Goal: Task Accomplishment & Management: Complete application form

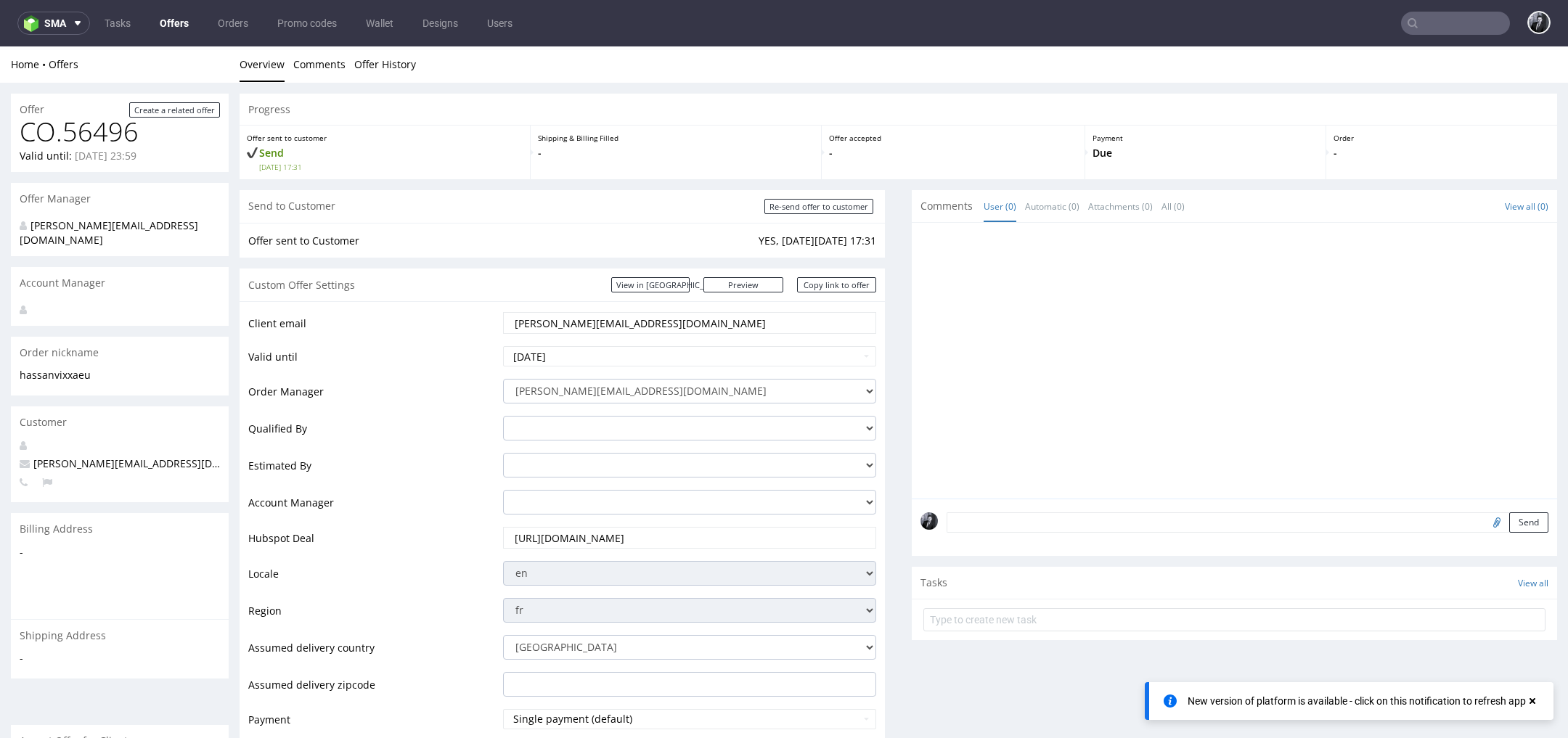
click at [185, 15] on link "Offers" at bounding box center [174, 23] width 47 height 23
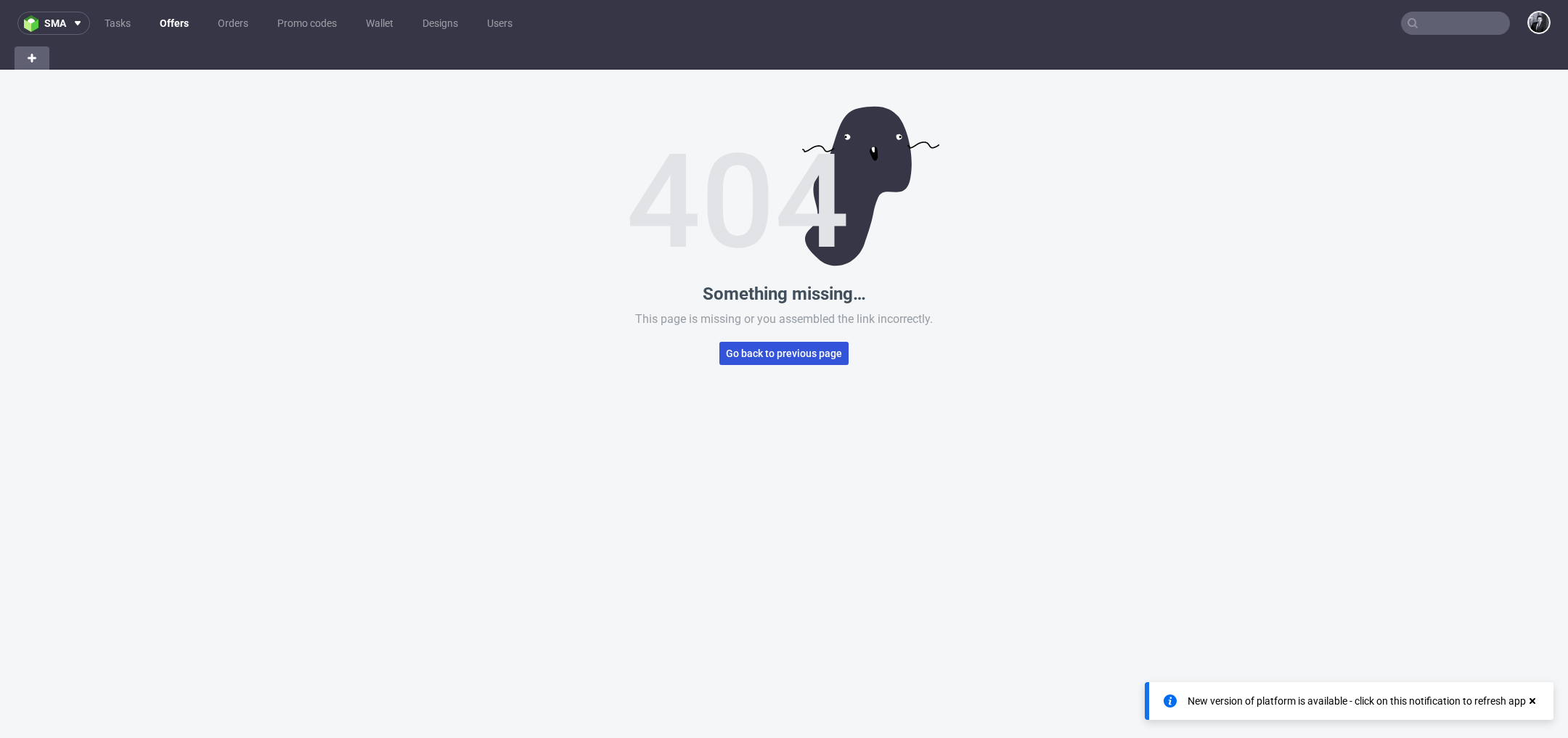
click at [780, 363] on button "Go back to previous page" at bounding box center [784, 353] width 129 height 23
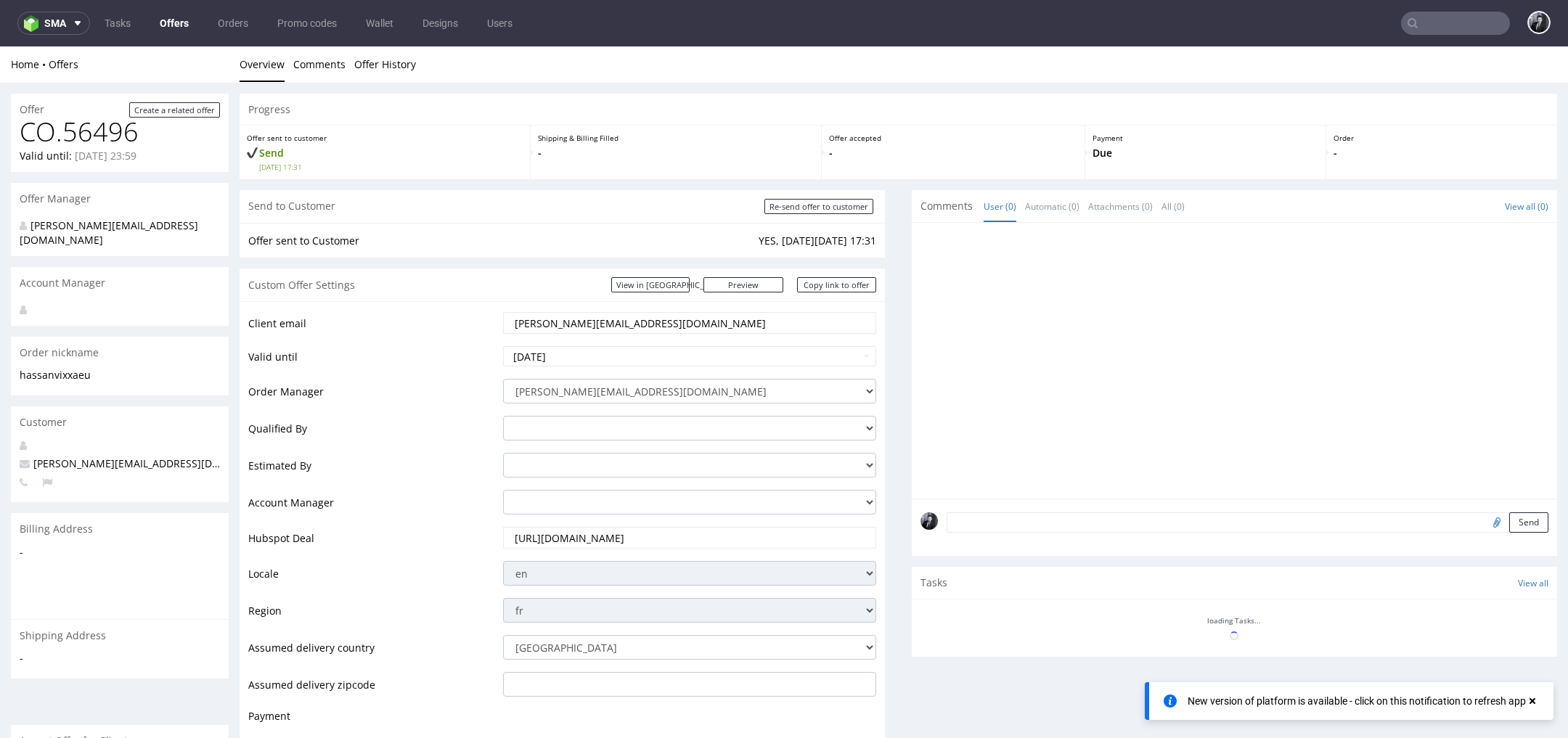
click at [169, 24] on link "Offers" at bounding box center [174, 23] width 47 height 23
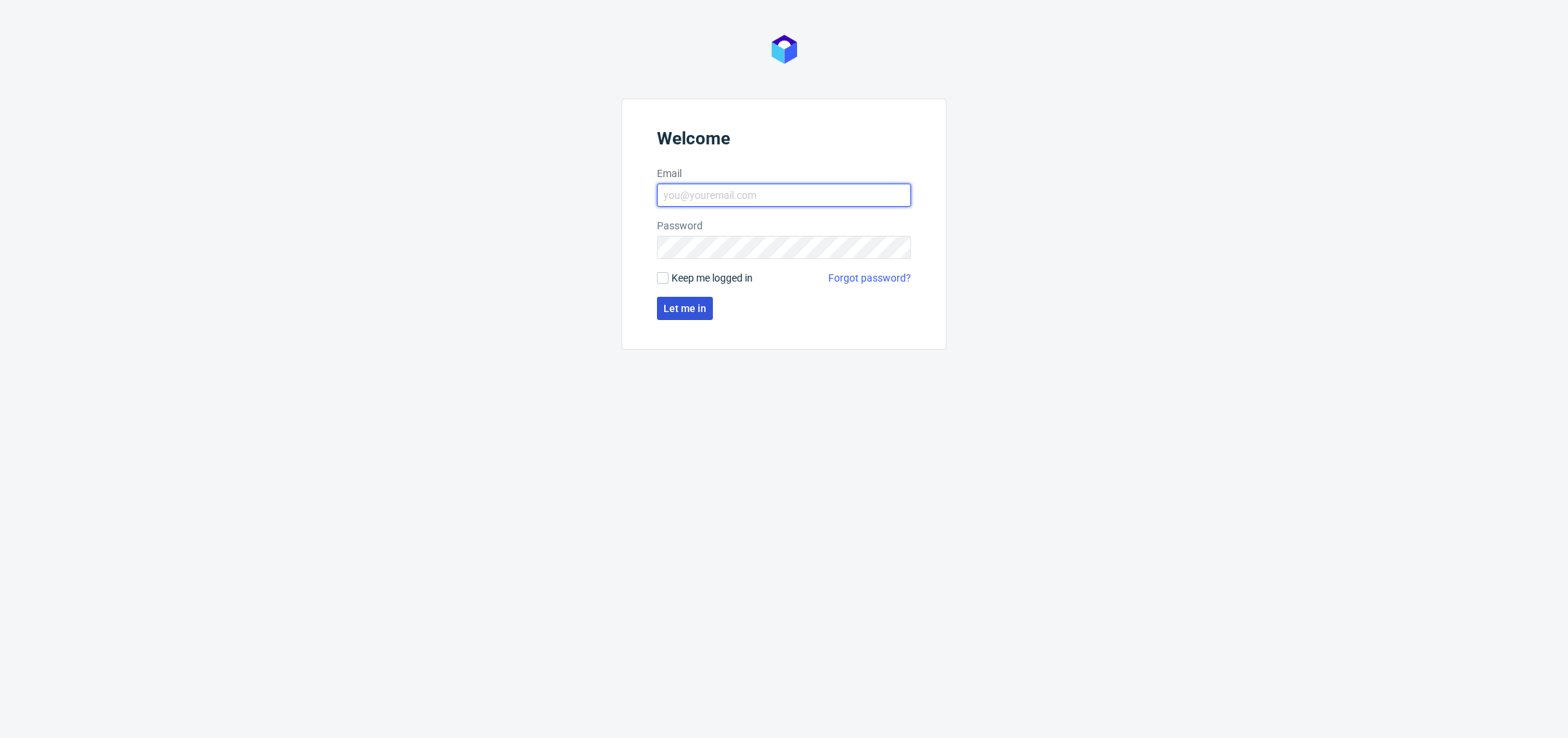
type input "[PERSON_NAME][EMAIL_ADDRESS][DOMAIN_NAME]"
click at [696, 313] on span "Let me in" at bounding box center [685, 308] width 43 height 10
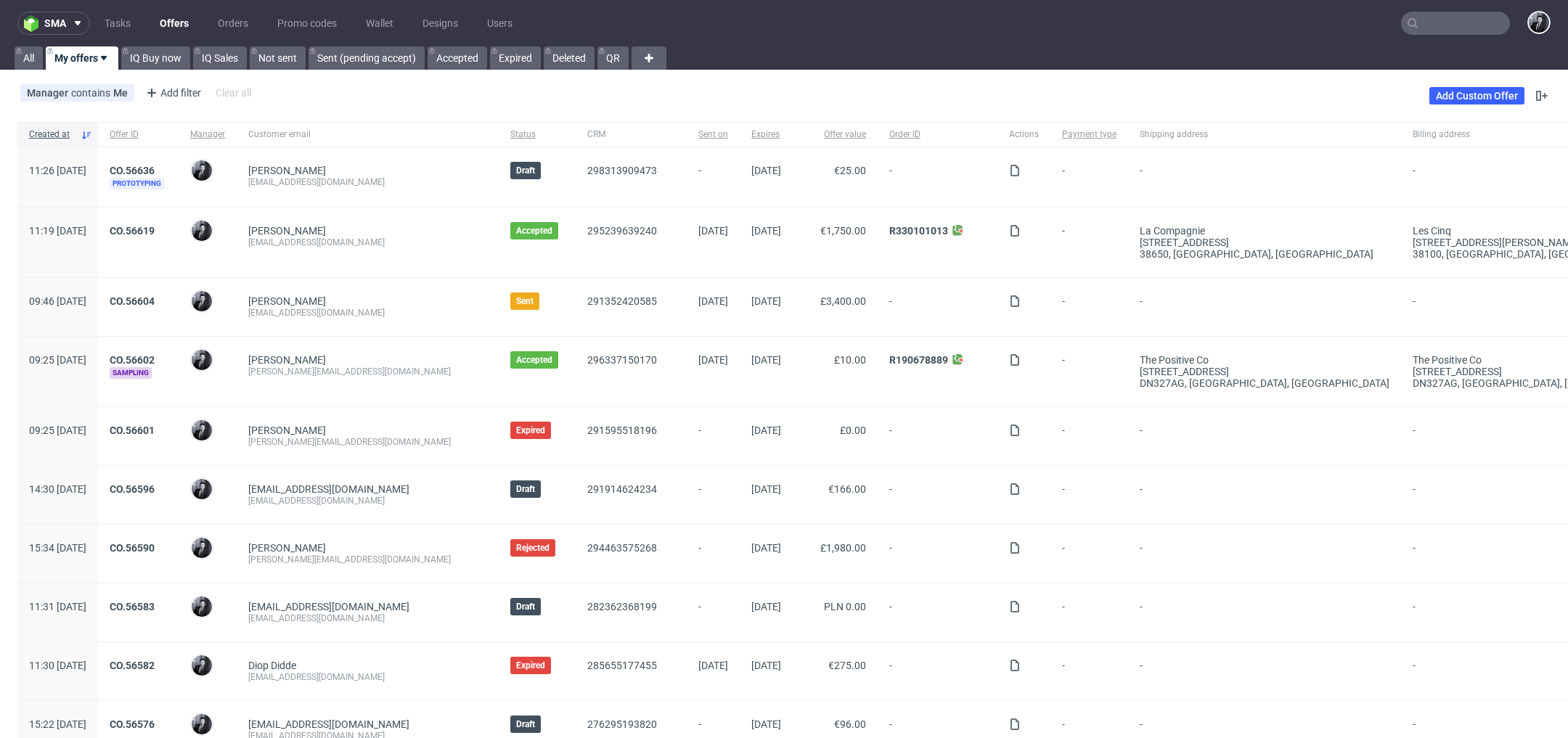
click at [1443, 21] on input "text" at bounding box center [1456, 23] width 109 height 23
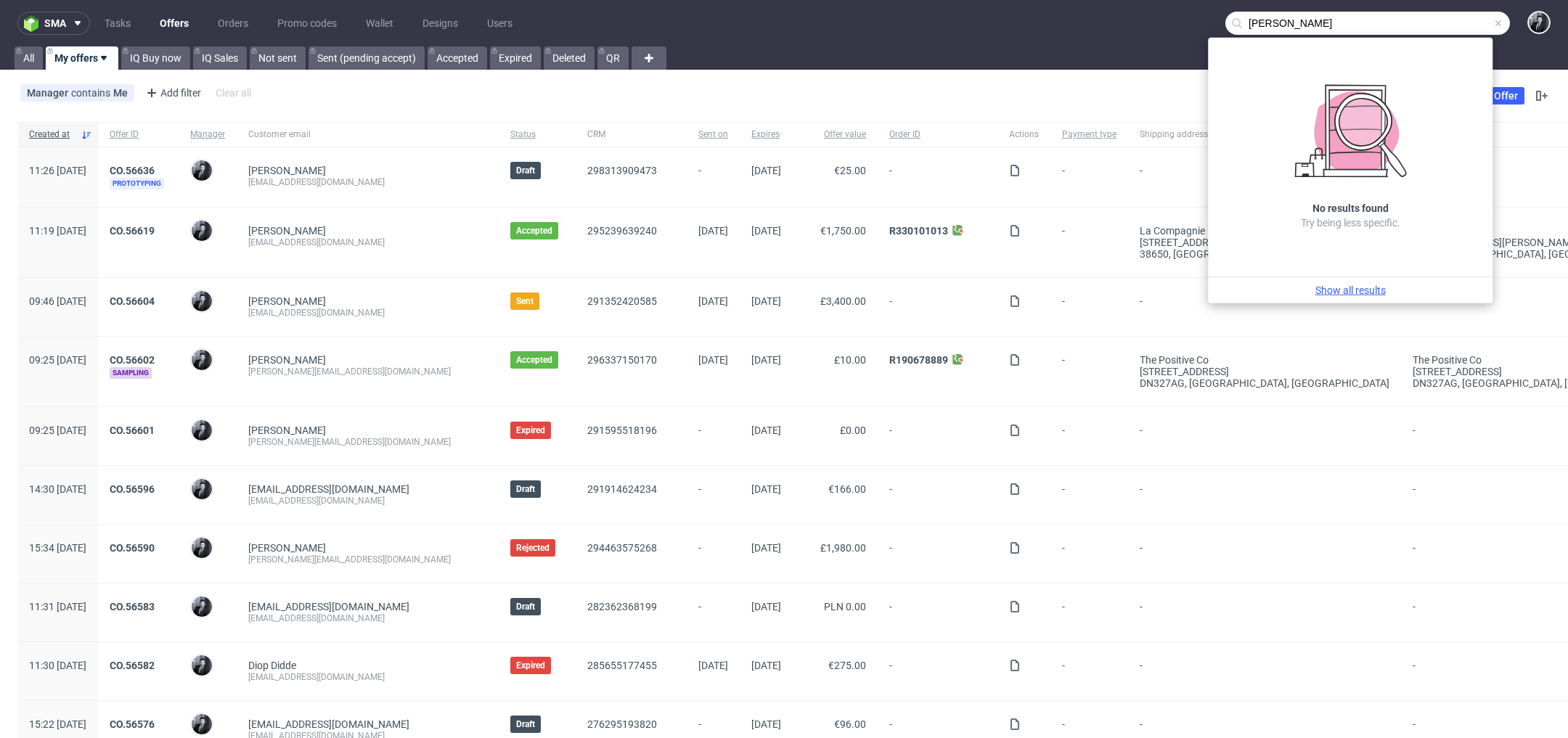
click at [1377, 286] on link "Show all results" at bounding box center [1350, 290] width 273 height 14
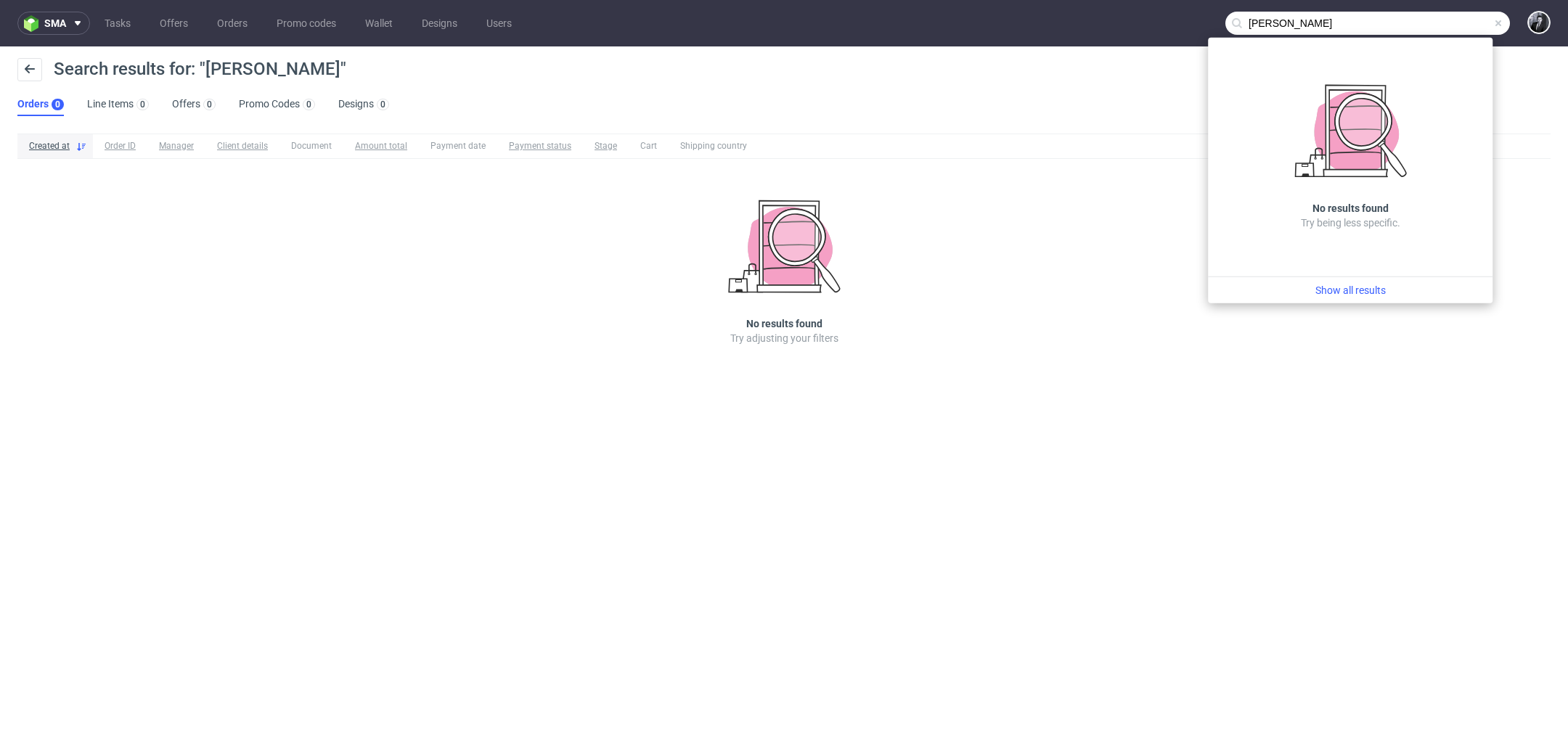
click at [1339, 33] on input "[PERSON_NAME]" at bounding box center [1368, 23] width 284 height 23
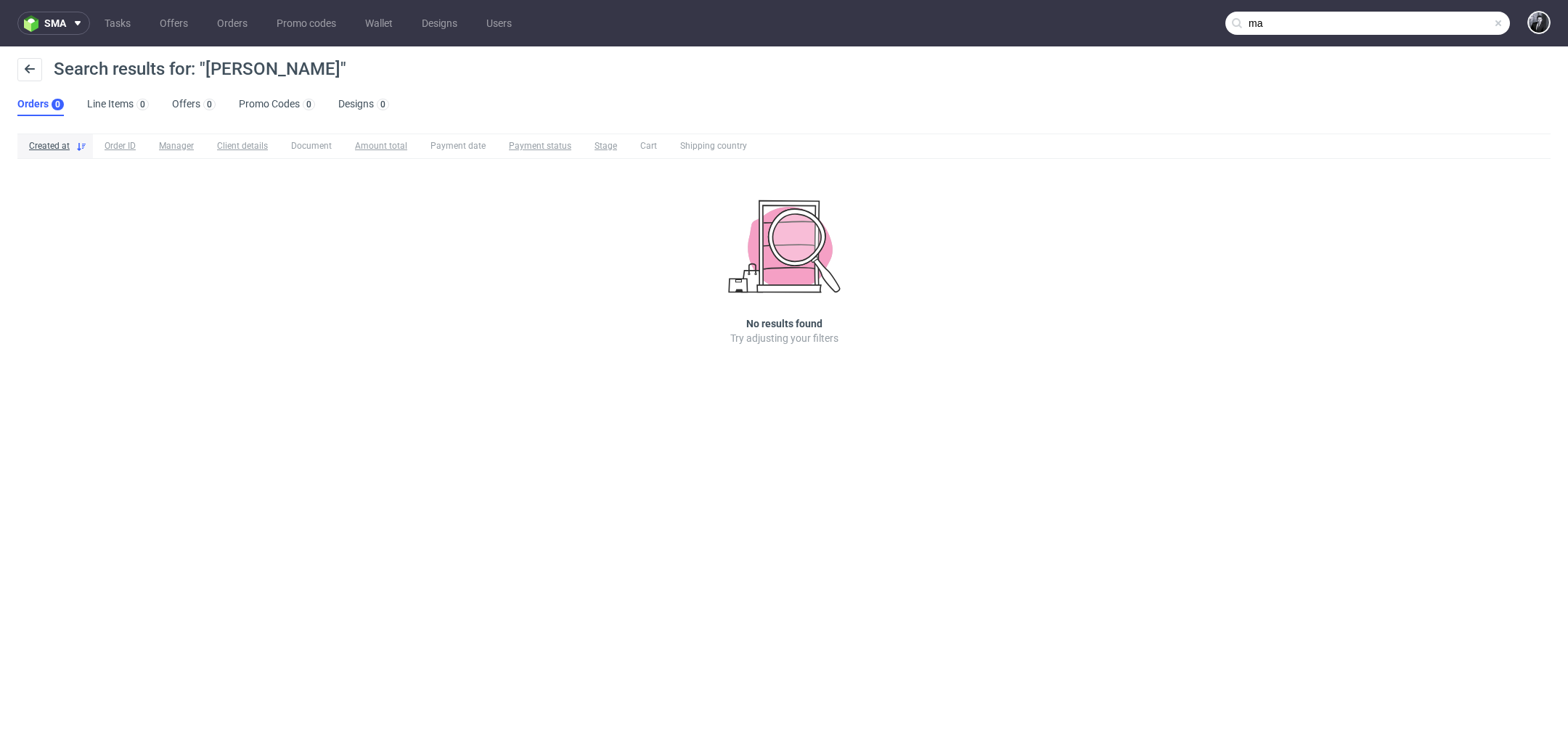
type input "m"
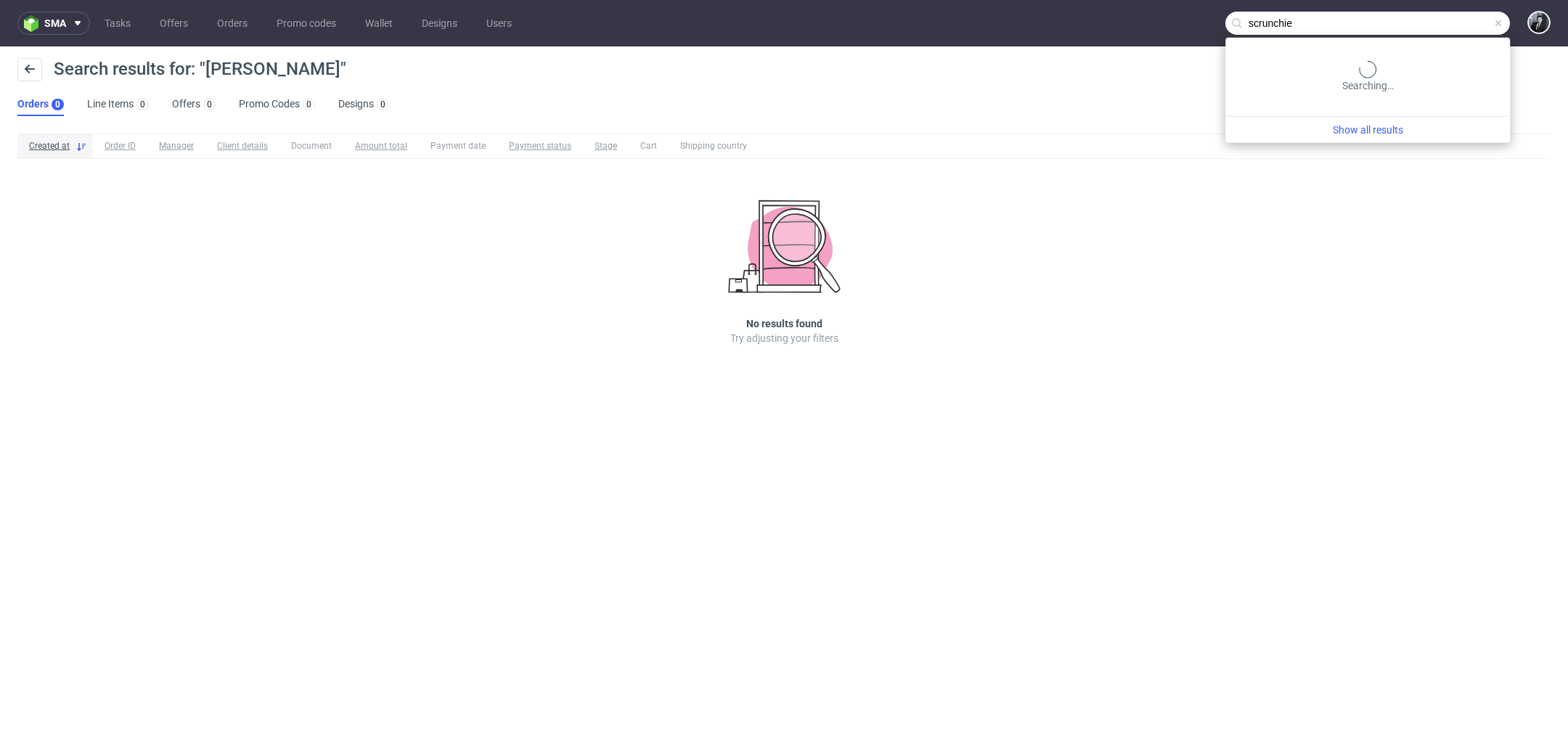
type input "scrunchie"
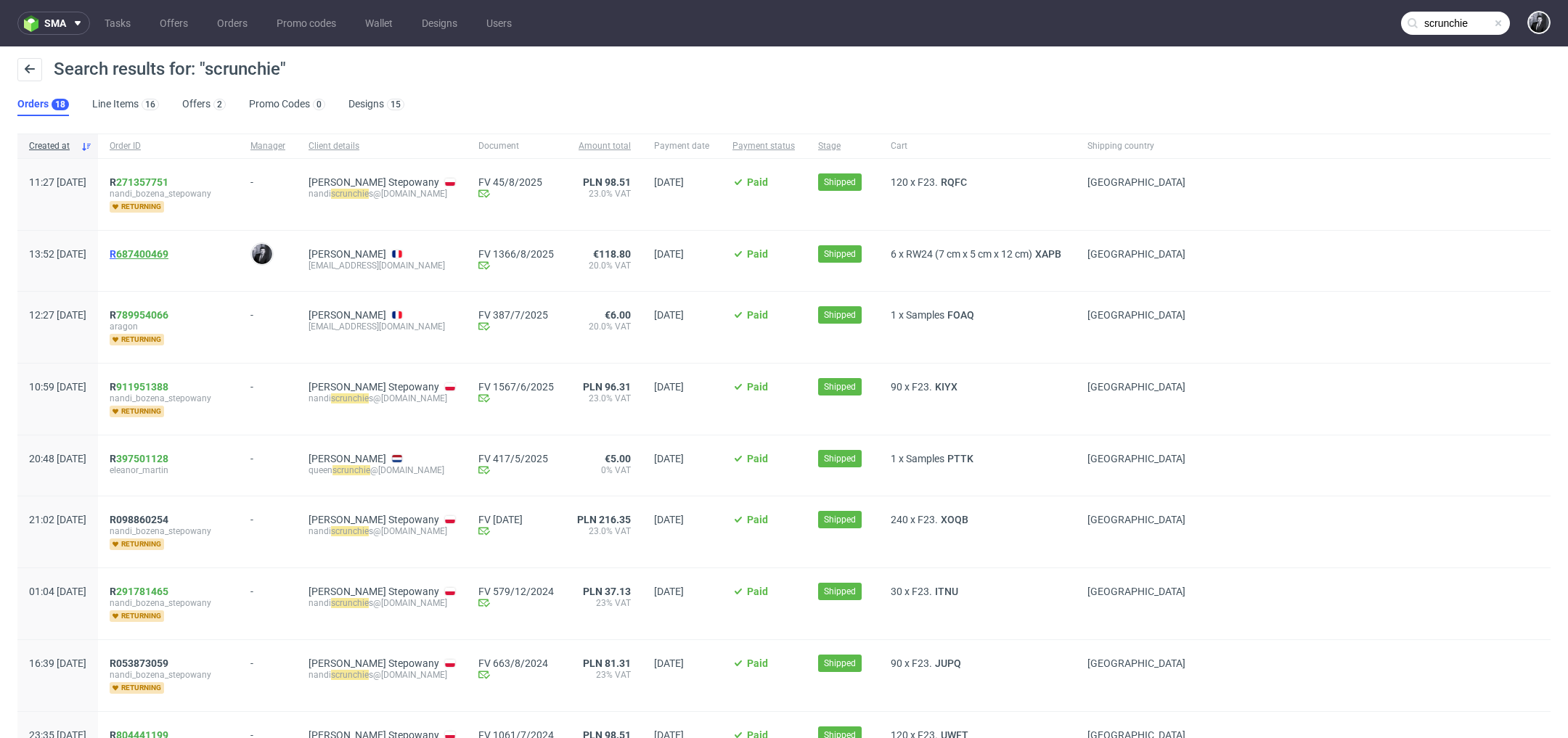
click at [169, 255] on link "687400469" at bounding box center [141, 255] width 52 height 12
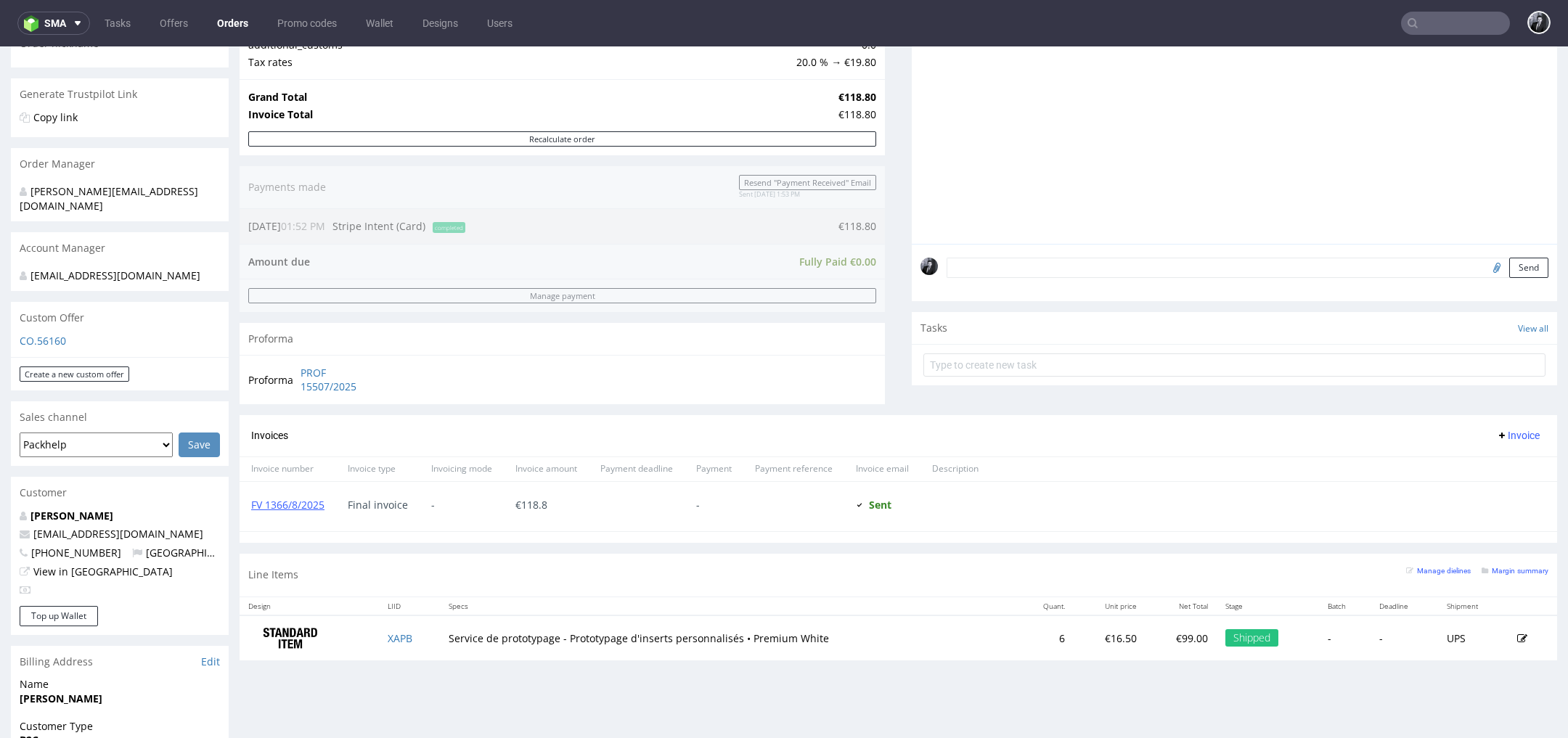
scroll to position [410, 0]
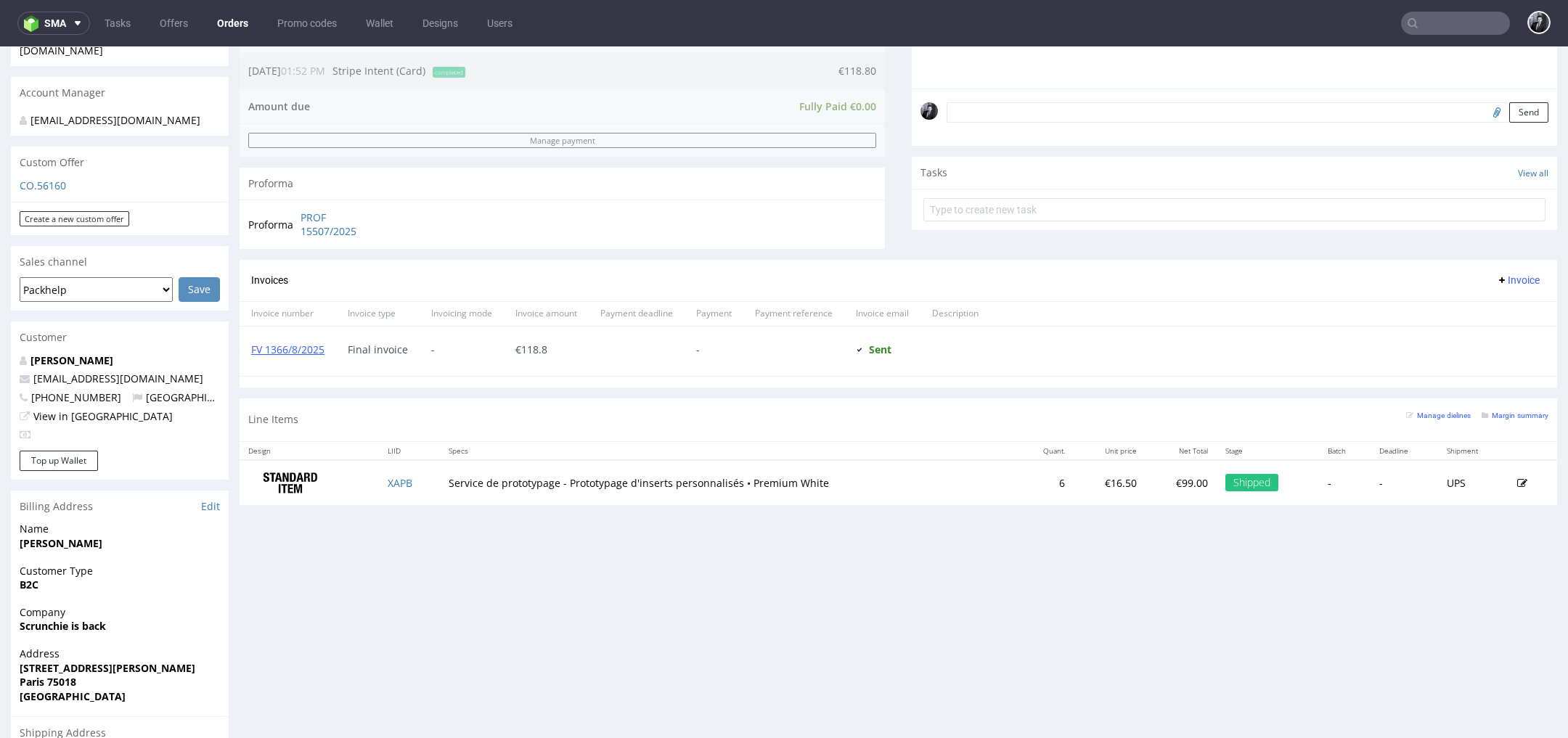
click at [38, 192] on p "CO.56160" at bounding box center [119, 186] width 200 height 14
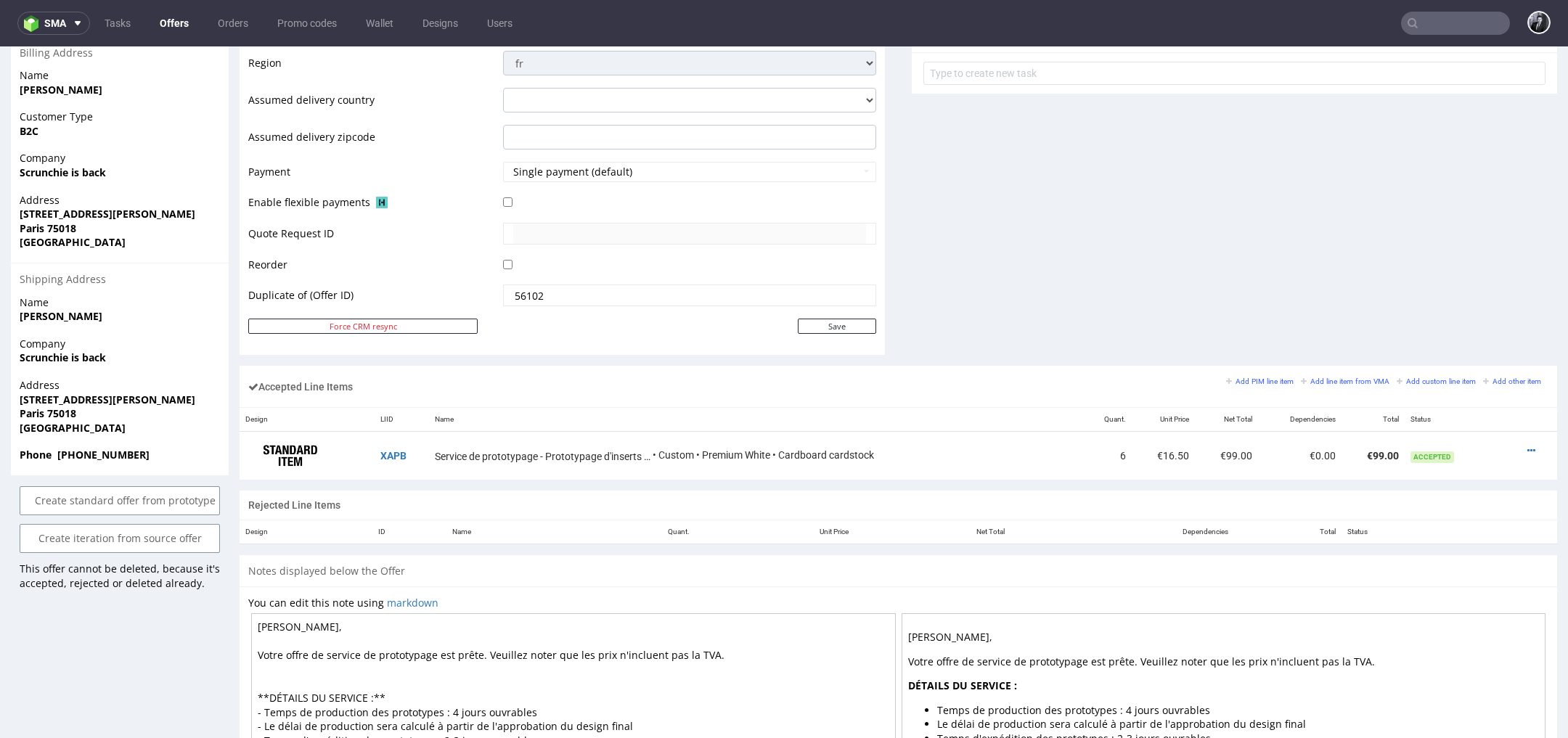
scroll to position [773, 0]
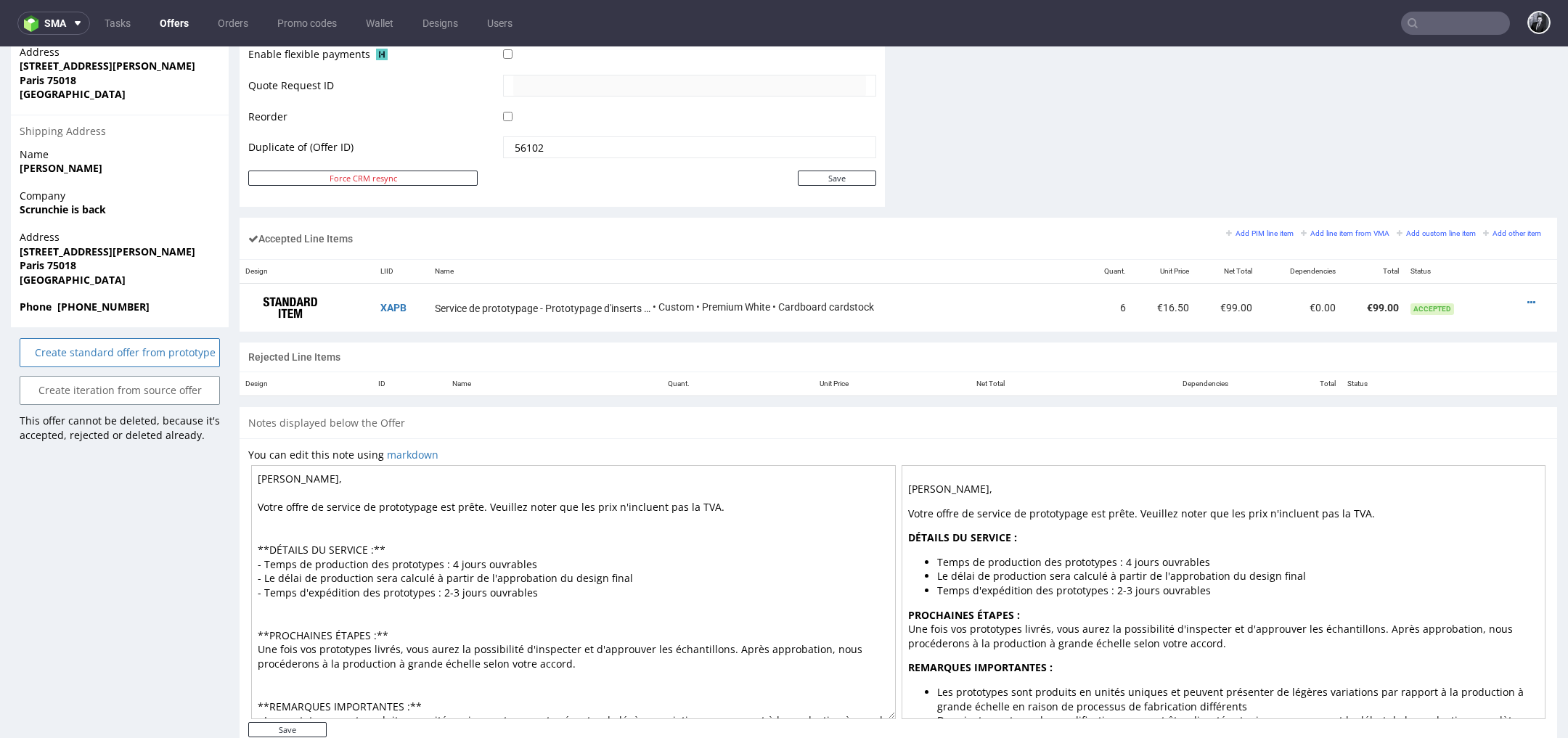
click at [155, 354] on link "Create standard offer from prototype" at bounding box center [119, 352] width 200 height 29
click at [98, 317] on link "Yes" at bounding box center [97, 314] width 42 height 22
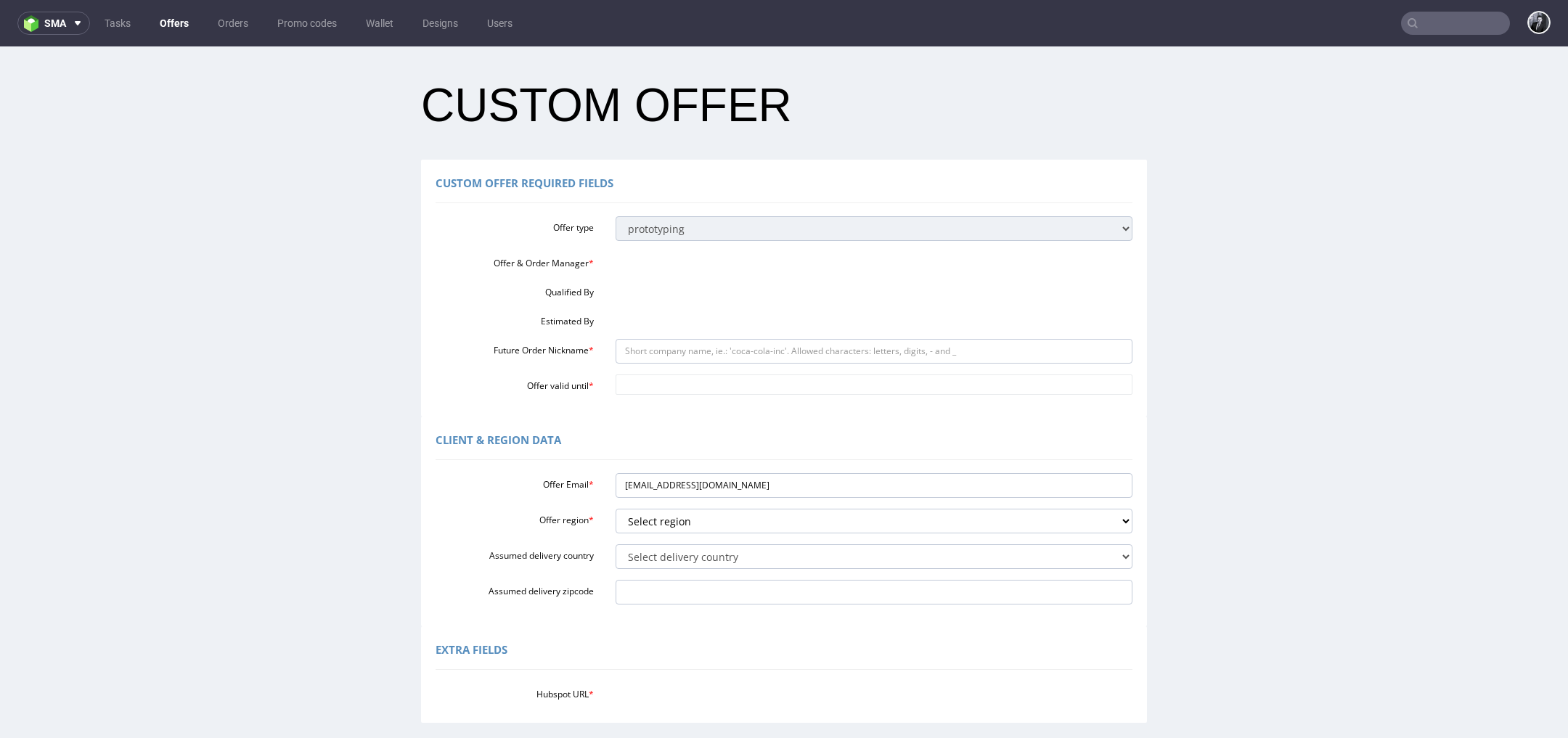
scroll to position [0, 0]
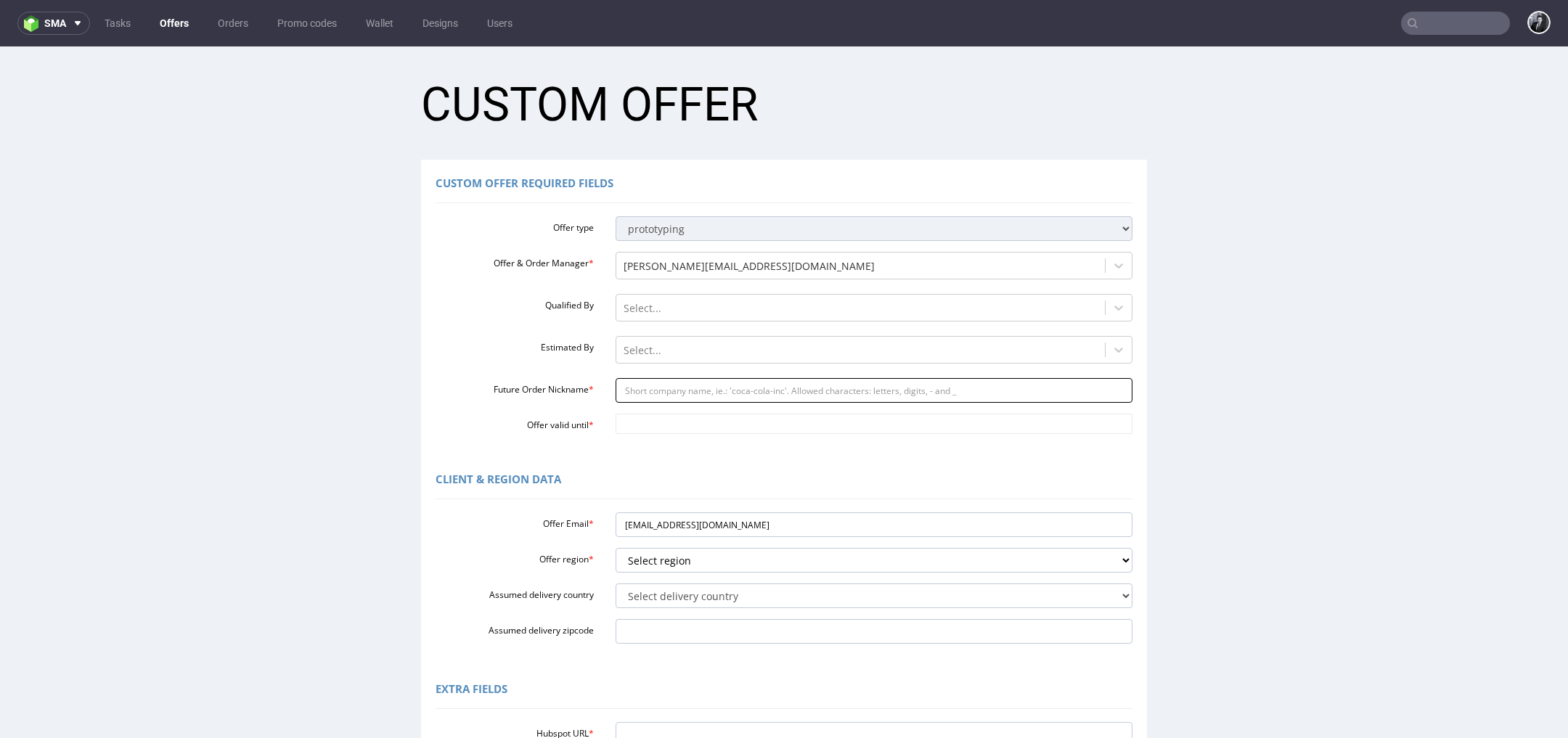
click at [694, 396] on input "Future Order Nickname *" at bounding box center [874, 390] width 518 height 25
paste input "mariearagon2gmailcom"
drag, startPoint x: 735, startPoint y: 387, endPoint x: 551, endPoint y: 387, distance: 184.0
click at [551, 387] on div "Future Order Nickname * mariearagon2gmailcom" at bounding box center [784, 390] width 718 height 25
type input "mariearagon2gmailcom"
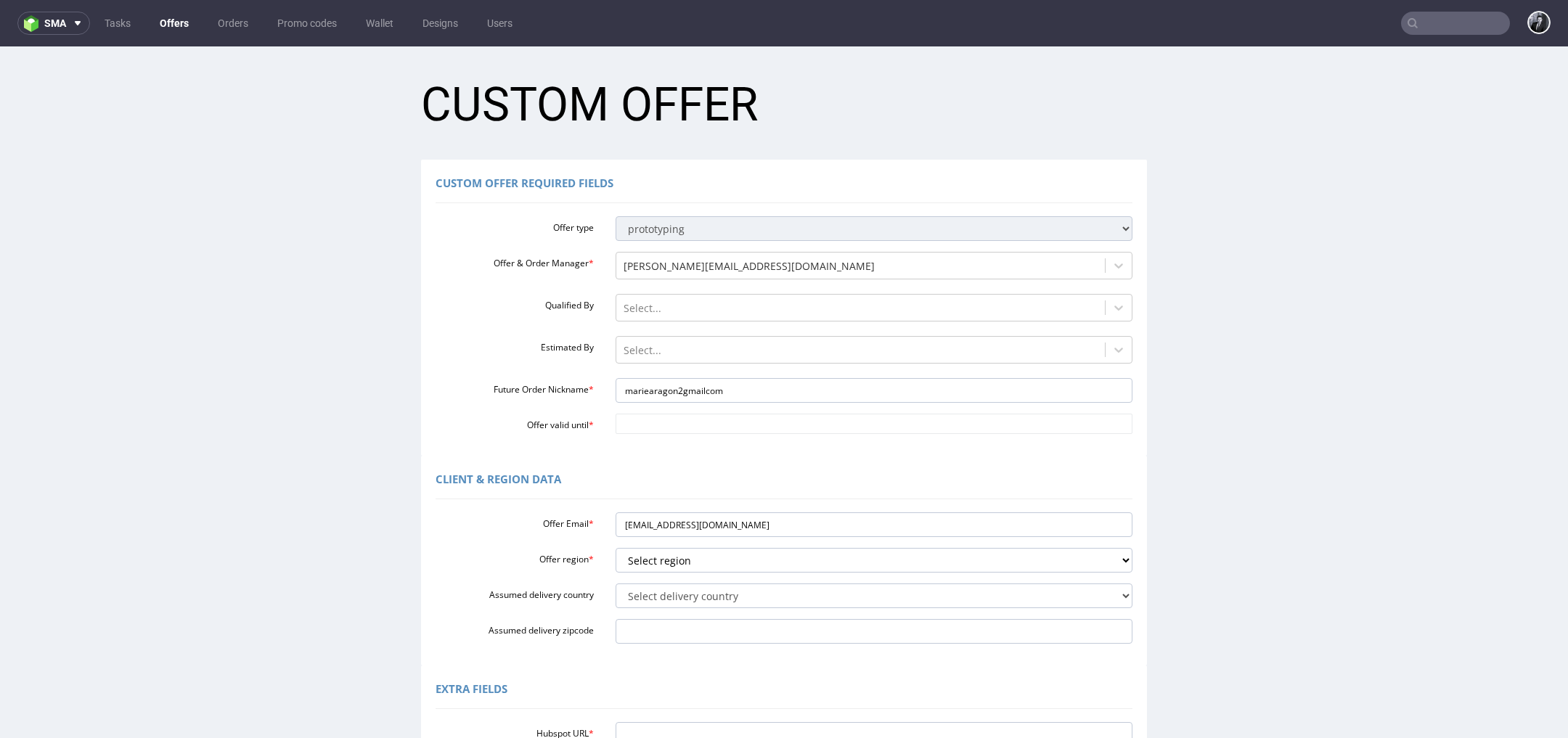
click at [740, 468] on div "Client & Region data" at bounding box center [784, 482] width 697 height 35
click at [676, 421] on input "Offer valid until *" at bounding box center [874, 424] width 518 height 20
click at [734, 318] on td "12" at bounding box center [732, 316] width 22 height 22
type input "[DATE]"
click at [680, 454] on div "Custom Offer Required Fields Offer type standard prototyping sampling Offer & O…" at bounding box center [784, 308] width 726 height 296
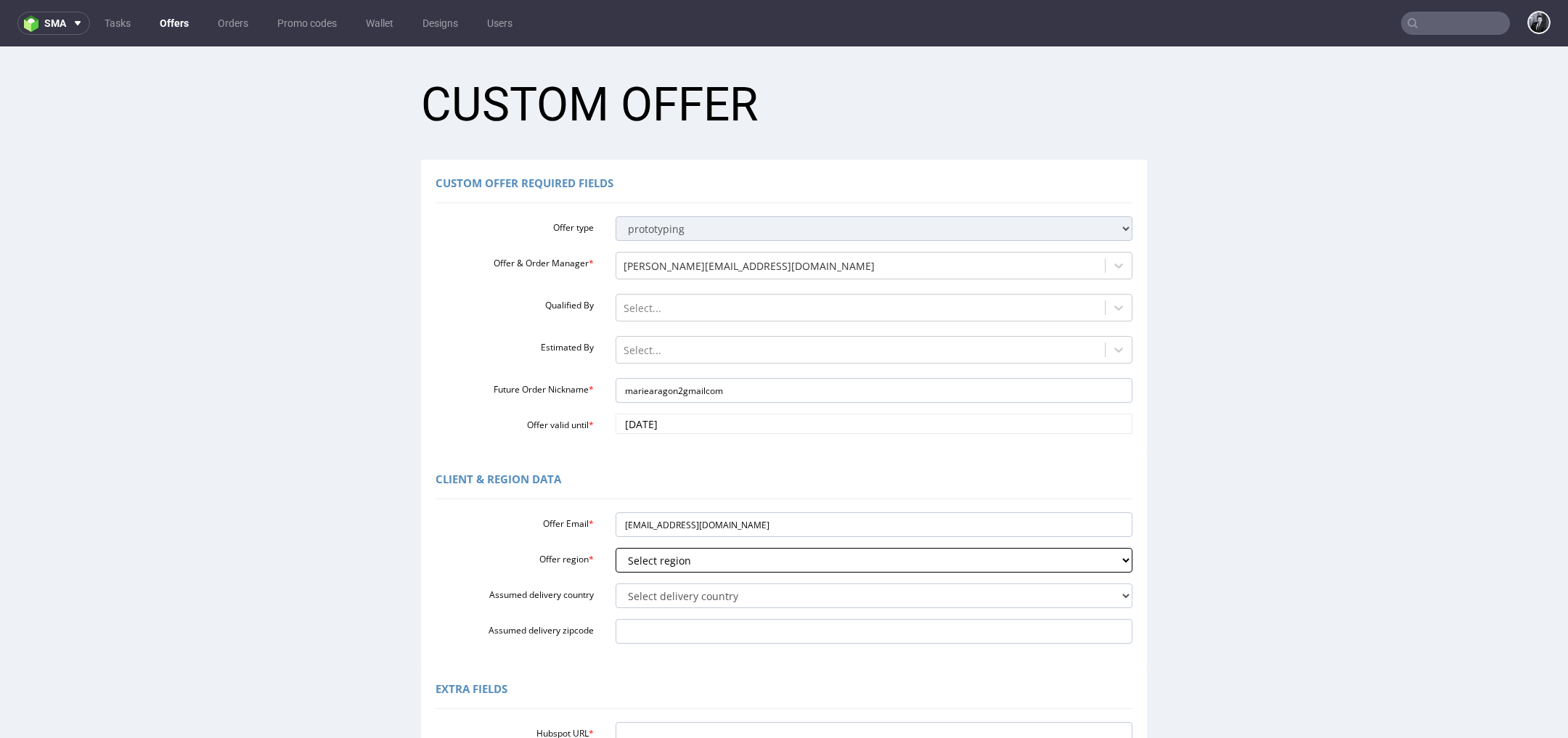
click at [699, 568] on select "Select region eu gb de pl fr it es" at bounding box center [874, 560] width 518 height 25
select select "fr"
click at [615, 548] on select "Select region eu gb de pl fr it es" at bounding box center [874, 560] width 518 height 25
click at [707, 602] on select "Select delivery country [GEOGRAPHIC_DATA] [GEOGRAPHIC_DATA] [GEOGRAPHIC_DATA] […" at bounding box center [874, 596] width 518 height 25
select select "75"
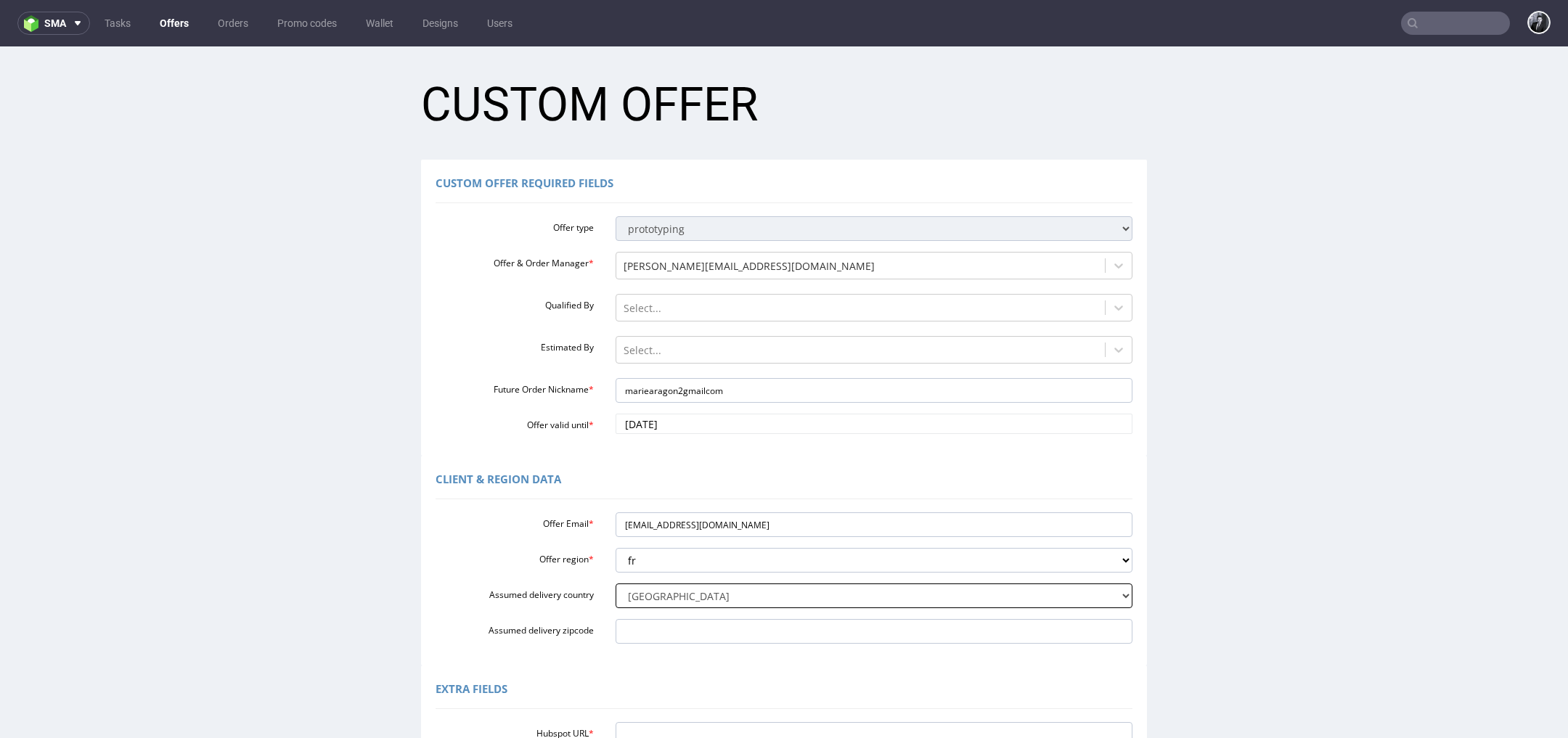
click at [615, 584] on select "Select delivery country [GEOGRAPHIC_DATA] [GEOGRAPHIC_DATA] [GEOGRAPHIC_DATA] […" at bounding box center [874, 596] width 518 height 25
click at [638, 664] on div "Client & Region data Offer Email * [EMAIL_ADDRESS][DOMAIN_NAME] Offer region * …" at bounding box center [784, 561] width 726 height 209
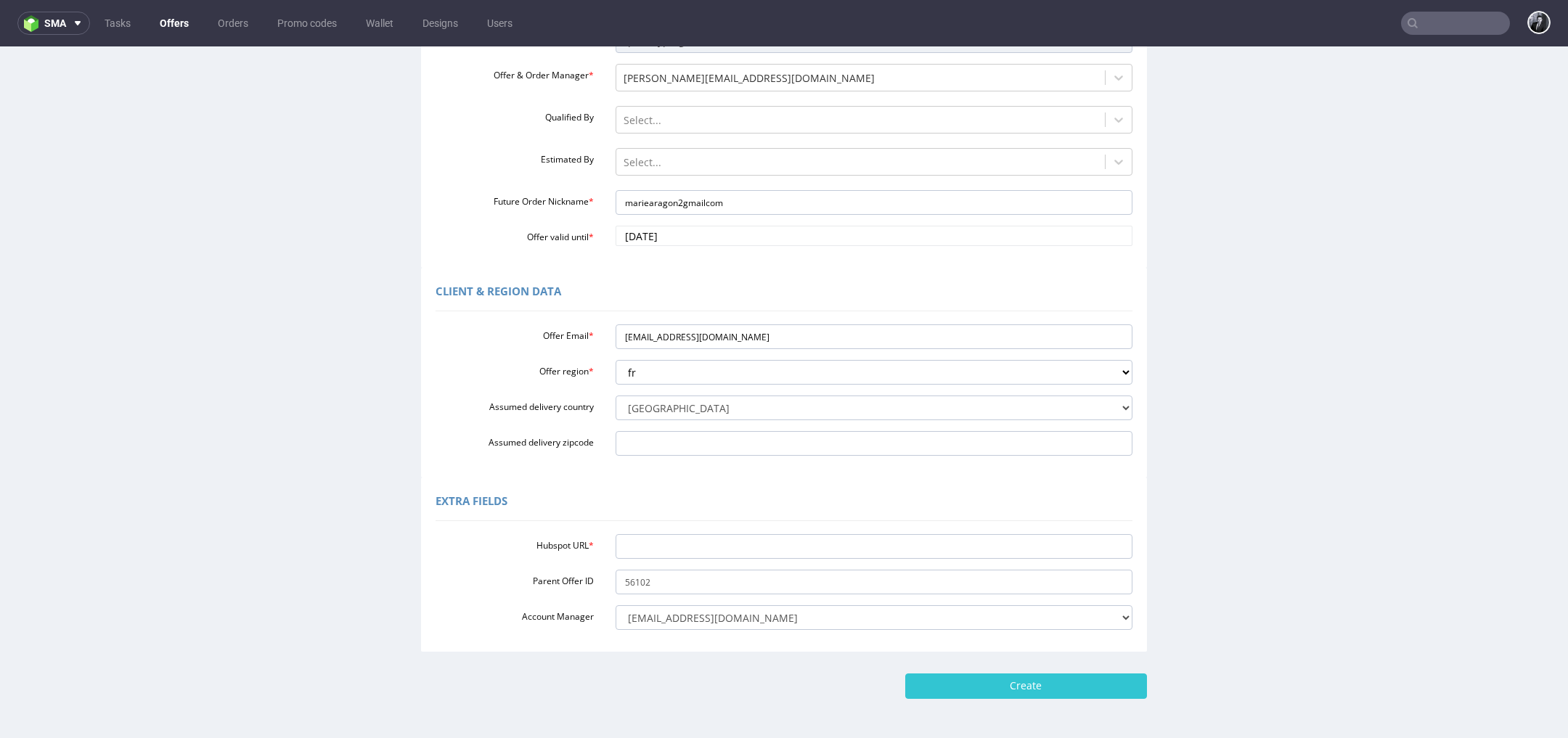
scroll to position [242, 0]
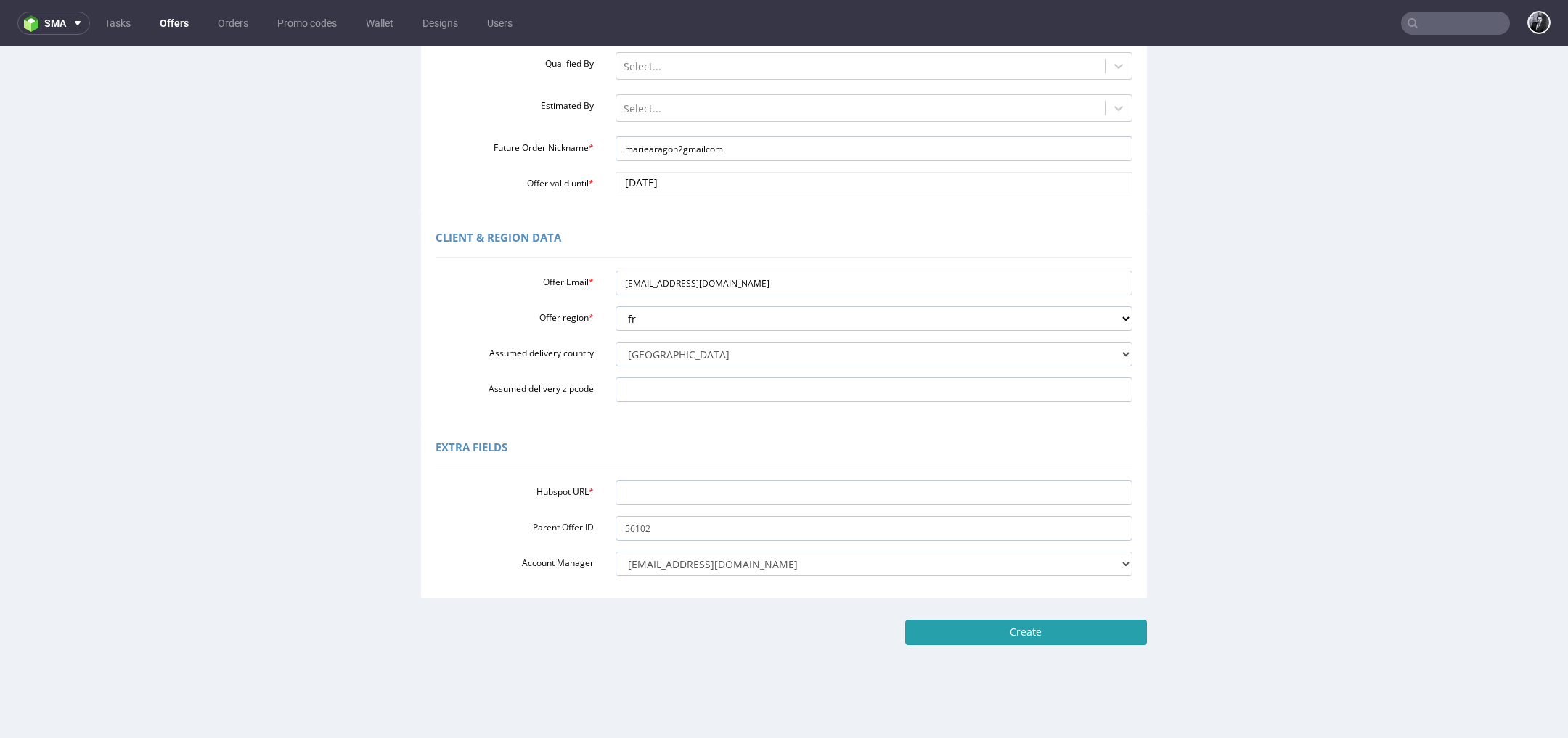
click at [1028, 634] on input "Create" at bounding box center [1026, 632] width 242 height 25
type input "Please wait..."
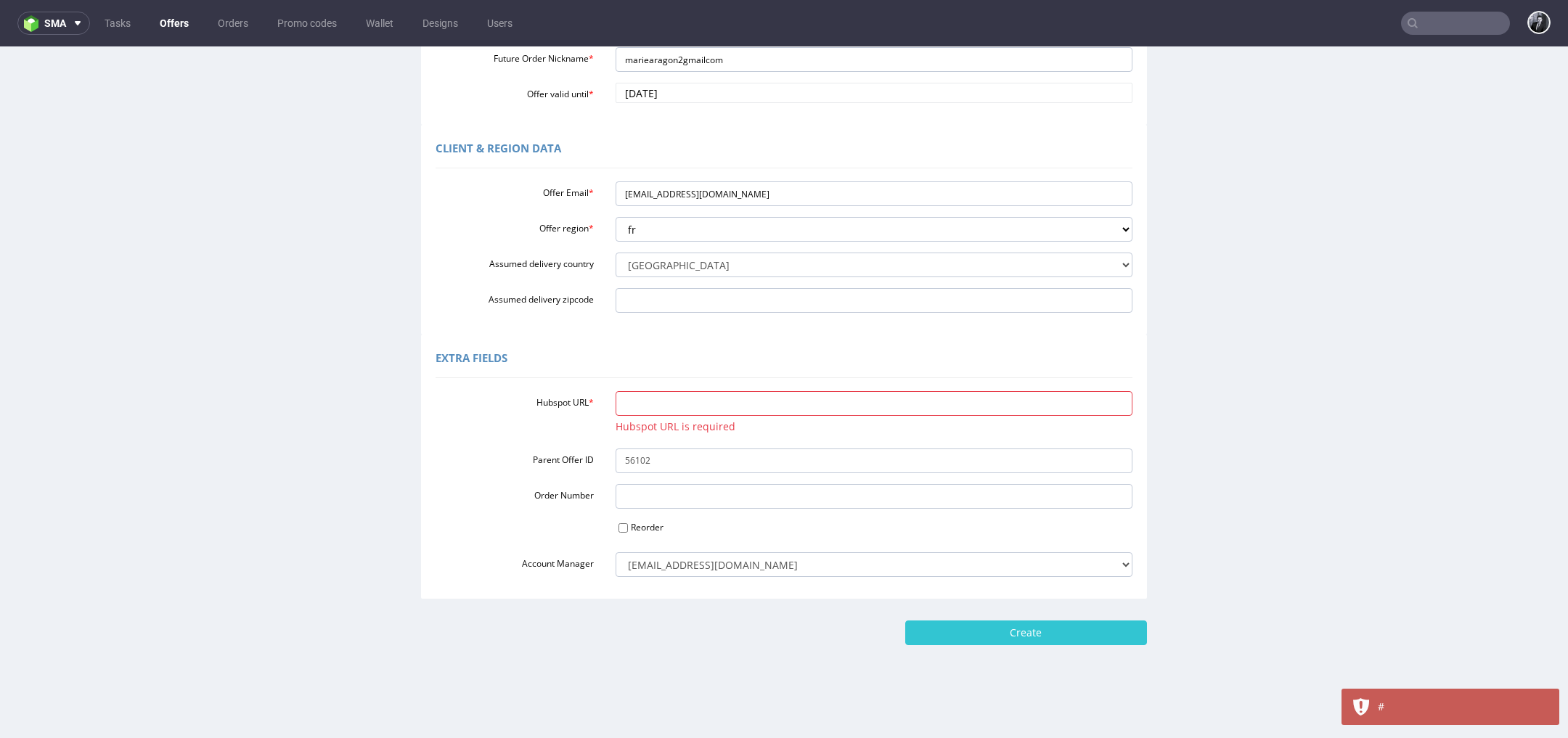
scroll to position [332, 0]
click at [727, 406] on input "Hubspot URL *" at bounding box center [874, 403] width 518 height 25
